Goal: Task Accomplishment & Management: Manage account settings

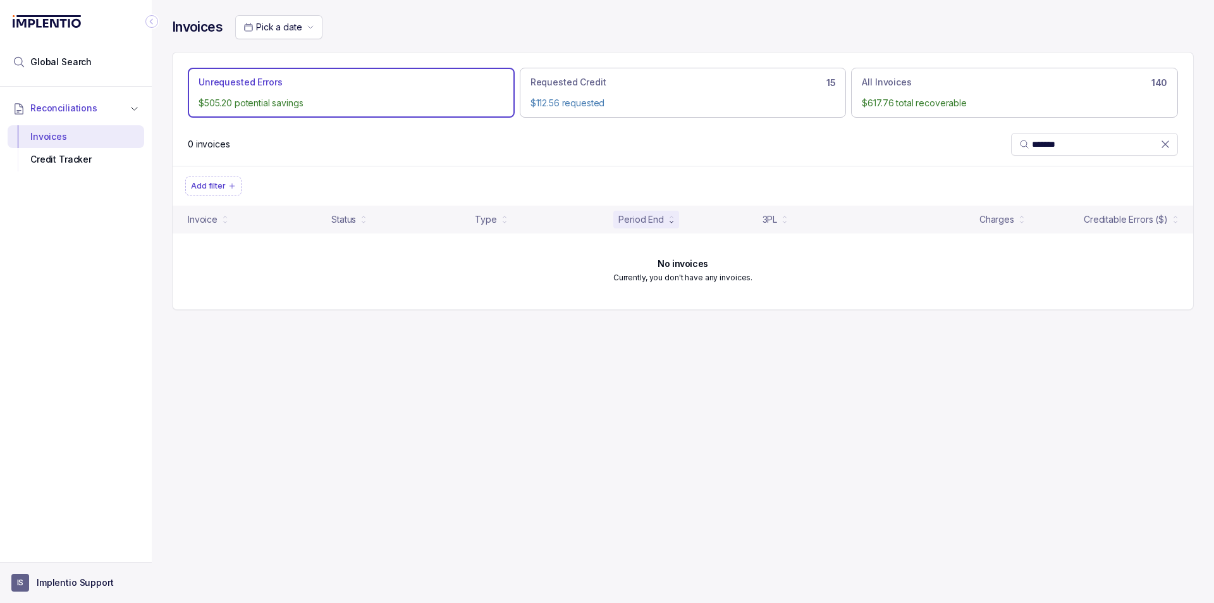
click at [81, 582] on p "Implentio Support" at bounding box center [75, 582] width 77 height 13
click at [71, 552] on p "Logout" at bounding box center [83, 555] width 105 height 13
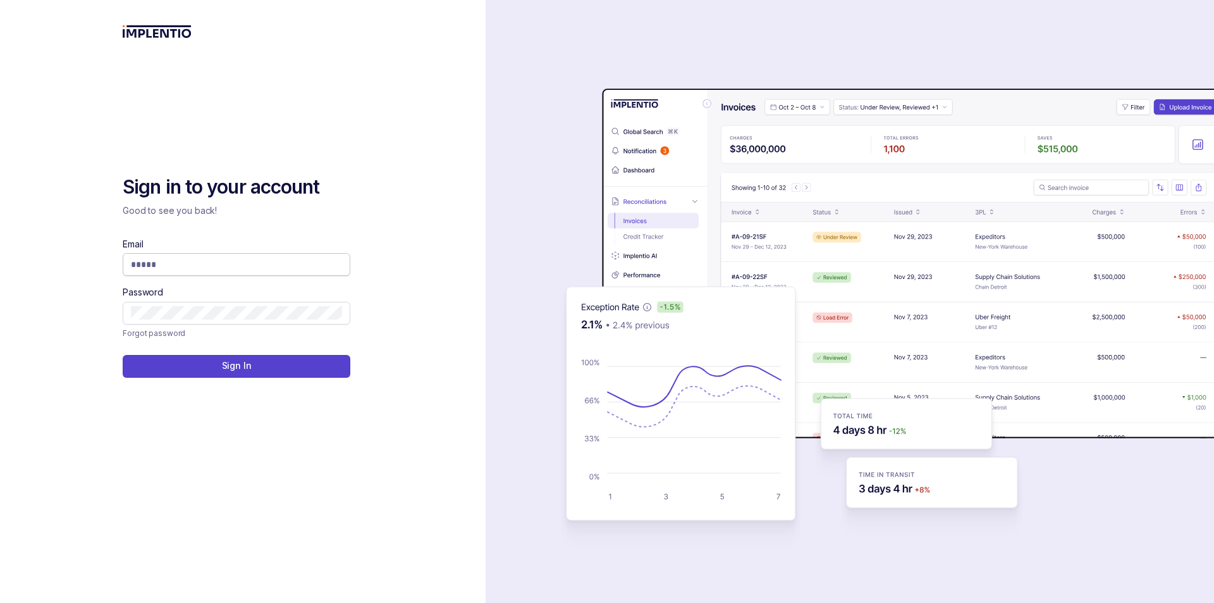
click at [324, 255] on span at bounding box center [237, 264] width 228 height 23
click at [292, 269] on input "Email" at bounding box center [236, 264] width 211 height 13
type input "**********"
click at [197, 356] on button "Sign In" at bounding box center [237, 366] width 228 height 23
